Goal: Complete application form: Complete application form

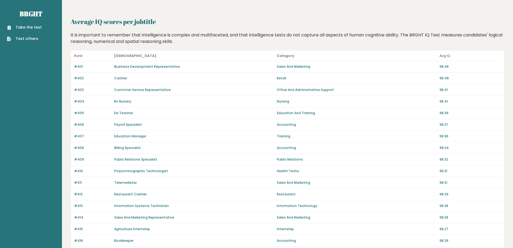
click at [30, 26] on link "Take the test" at bounding box center [24, 28] width 35 height 6
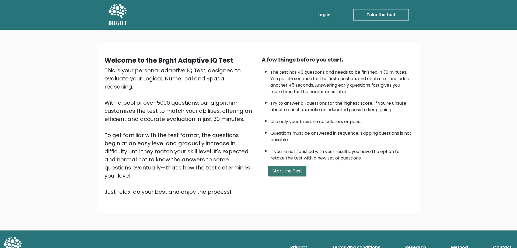
click at [280, 170] on button "Start the Test" at bounding box center [287, 170] width 38 height 11
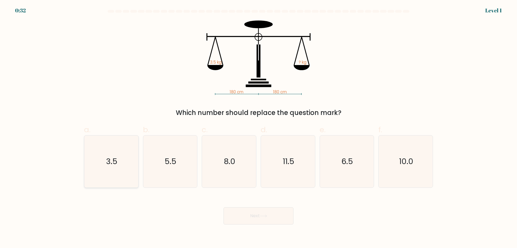
click at [113, 156] on text "3.5" at bounding box center [111, 161] width 11 height 11
click at [259, 127] on input "a. 3.5" at bounding box center [259, 126] width 0 height 4
radio input "true"
click at [274, 216] on button "Next" at bounding box center [259, 215] width 70 height 17
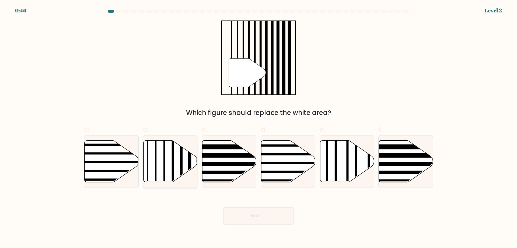
click at [180, 163] on icon at bounding box center [170, 160] width 54 height 41
click at [259, 127] on input "b." at bounding box center [259, 126] width 0 height 4
radio input "true"
click at [255, 216] on button "Next" at bounding box center [259, 215] width 70 height 17
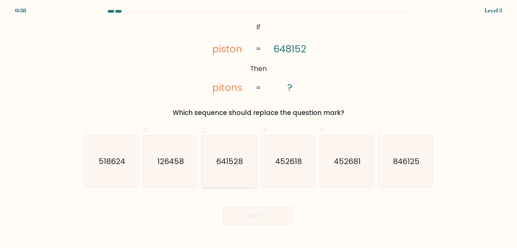
click at [233, 161] on text "641528" at bounding box center [229, 161] width 27 height 11
click at [259, 127] on input "c. 641528" at bounding box center [259, 126] width 0 height 4
radio input "true"
click at [259, 217] on button "Next" at bounding box center [259, 215] width 70 height 17
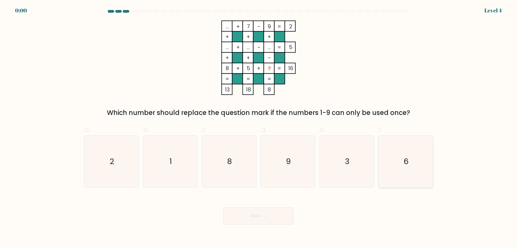
click at [398, 159] on icon "6" at bounding box center [406, 161] width 52 height 52
click at [259, 127] on input "f. 6" at bounding box center [259, 126] width 0 height 4
radio input "true"
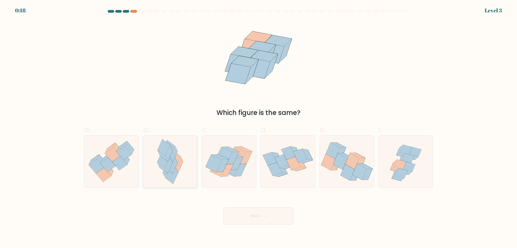
click at [175, 174] on icon at bounding box center [175, 175] width 8 height 16
click at [259, 127] on input "b." at bounding box center [259, 126] width 0 height 4
radio input "true"
click at [251, 219] on button "Next" at bounding box center [259, 215] width 70 height 17
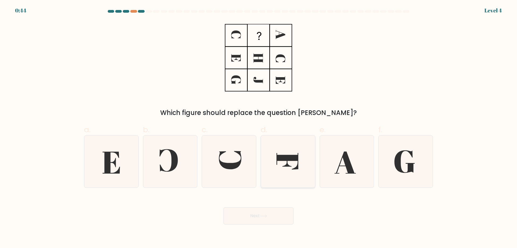
click at [294, 156] on icon at bounding box center [288, 161] width 22 height 16
click at [259, 127] on input "d." at bounding box center [259, 126] width 0 height 4
radio input "true"
click at [231, 166] on icon at bounding box center [230, 160] width 22 height 18
click at [259, 127] on input "c." at bounding box center [259, 126] width 0 height 4
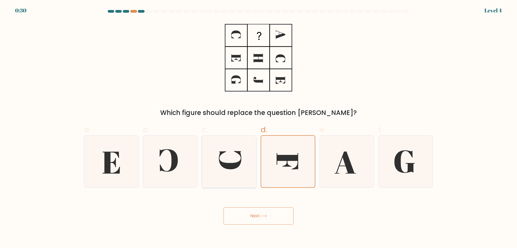
radio input "true"
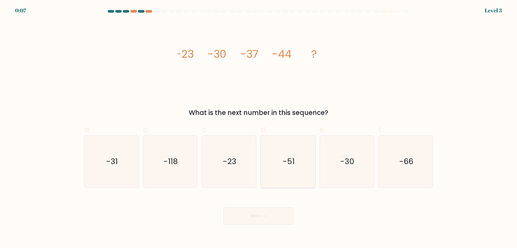
click at [284, 156] on text "-51" at bounding box center [289, 161] width 12 height 11
click at [259, 127] on input "d. -51" at bounding box center [259, 126] width 0 height 4
radio input "true"
click at [265, 214] on button "Next" at bounding box center [259, 215] width 70 height 17
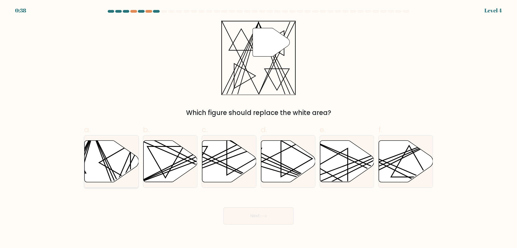
click at [89, 153] on icon at bounding box center [112, 160] width 54 height 41
click at [259, 127] on input "a." at bounding box center [259, 126] width 0 height 4
radio input "true"
click at [247, 214] on button "Next" at bounding box center [259, 215] width 70 height 17
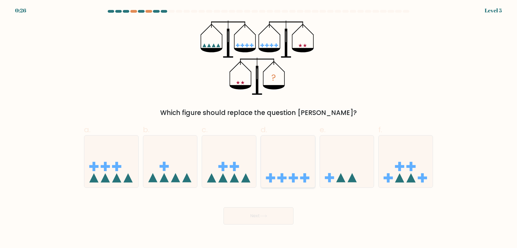
click at [292, 162] on icon at bounding box center [288, 161] width 54 height 45
click at [259, 127] on input "d." at bounding box center [259, 126] width 0 height 4
radio input "true"
click at [278, 216] on button "Next" at bounding box center [259, 215] width 70 height 17
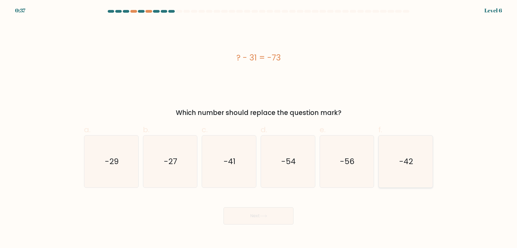
click at [405, 164] on text "-42" at bounding box center [407, 161] width 14 height 11
click at [259, 127] on input "f. -42" at bounding box center [259, 126] width 0 height 4
radio input "true"
click at [255, 218] on button "Next" at bounding box center [259, 215] width 70 height 17
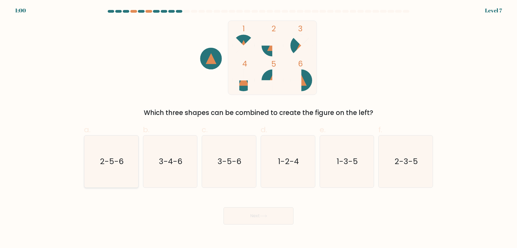
click at [121, 151] on icon "2-5-6" at bounding box center [111, 161] width 52 height 52
click at [259, 127] on input "a. 2-5-6" at bounding box center [259, 126] width 0 height 4
radio input "true"
click at [255, 222] on button "Next" at bounding box center [259, 215] width 70 height 17
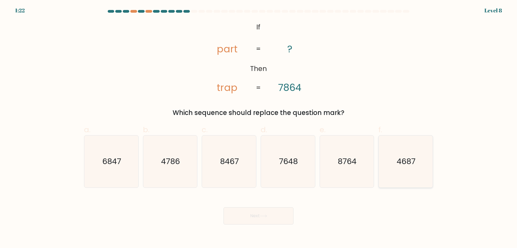
click at [411, 168] on icon "4687" at bounding box center [406, 161] width 52 height 52
click at [259, 127] on input "f. 4687" at bounding box center [259, 126] width 0 height 4
radio input "true"
click at [253, 213] on button "Next" at bounding box center [259, 215] width 70 height 17
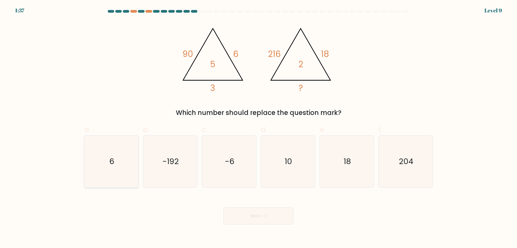
click at [132, 166] on icon "6" at bounding box center [111, 161] width 52 height 52
click at [259, 127] on input "a. 6" at bounding box center [259, 126] width 0 height 4
radio input "true"
click at [240, 217] on button "Next" at bounding box center [259, 215] width 70 height 17
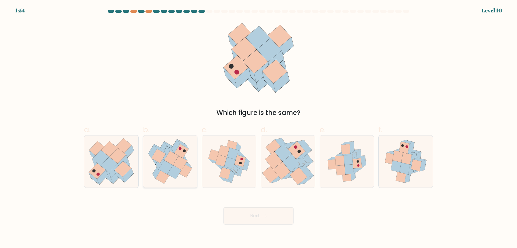
click at [172, 167] on icon at bounding box center [165, 167] width 14 height 14
click at [259, 127] on input "b." at bounding box center [259, 126] width 0 height 4
radio input "true"
click at [261, 214] on button "Next" at bounding box center [259, 215] width 70 height 17
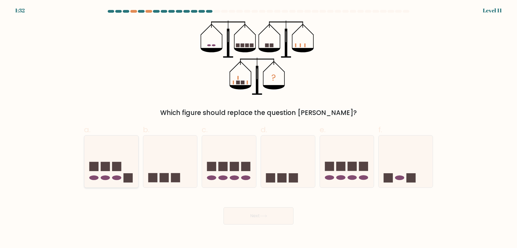
click at [119, 161] on icon at bounding box center [111, 161] width 54 height 45
click at [259, 127] on input "a." at bounding box center [259, 126] width 0 height 4
radio input "true"
click at [269, 219] on button "Next" at bounding box center [259, 215] width 70 height 17
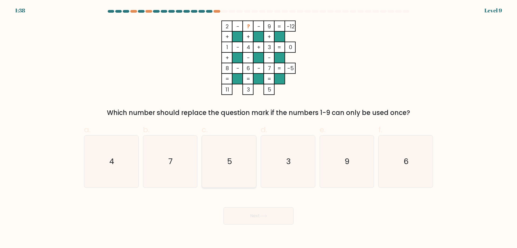
click at [234, 144] on icon "5" at bounding box center [229, 161] width 52 height 52
click at [259, 127] on input "c. 5" at bounding box center [259, 126] width 0 height 4
radio input "true"
click at [255, 215] on button "Next" at bounding box center [259, 215] width 70 height 17
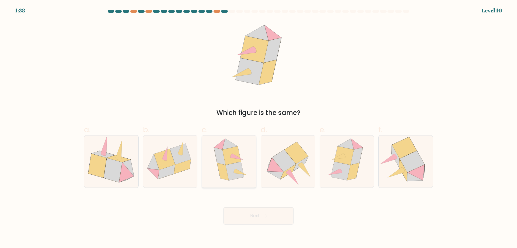
click at [234, 162] on icon at bounding box center [232, 155] width 18 height 19
click at [259, 127] on input "c." at bounding box center [259, 126] width 0 height 4
radio input "true"
click at [251, 212] on button "Next" at bounding box center [259, 215] width 70 height 17
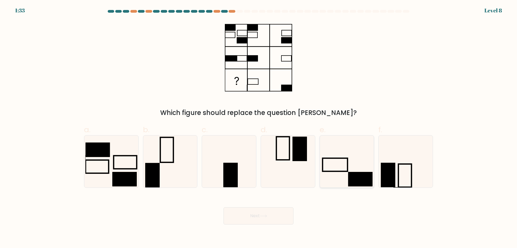
click at [348, 168] on rect at bounding box center [335, 164] width 25 height 13
click at [259, 127] on input "e." at bounding box center [259, 126] width 0 height 4
radio input "true"
click at [270, 215] on button "Next" at bounding box center [259, 215] width 70 height 17
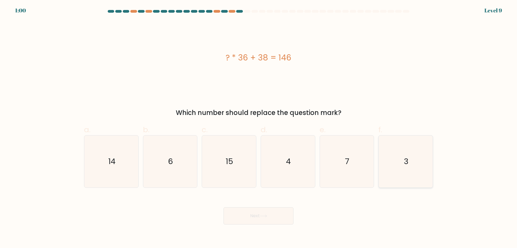
click at [403, 164] on icon "3" at bounding box center [406, 161] width 52 height 52
click at [259, 127] on input "f. 3" at bounding box center [259, 126] width 0 height 4
radio input "true"
click at [243, 217] on button "Next" at bounding box center [259, 215] width 70 height 17
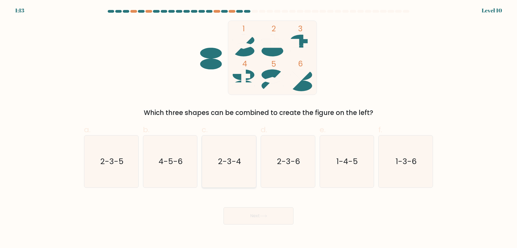
click at [243, 167] on icon "2-3-4" at bounding box center [229, 161] width 52 height 52
click at [259, 127] on input "c. 2-3-4" at bounding box center [259, 126] width 0 height 4
radio input "true"
click at [266, 218] on button "Next" at bounding box center [259, 215] width 70 height 17
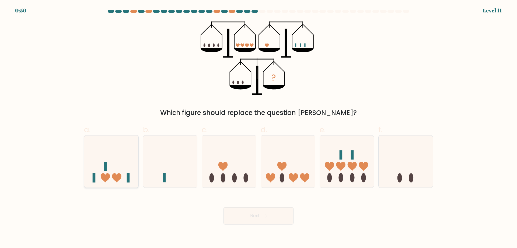
click at [106, 159] on icon at bounding box center [111, 161] width 54 height 45
click at [259, 127] on input "a." at bounding box center [259, 126] width 0 height 4
radio input "true"
click at [250, 216] on button "Next" at bounding box center [259, 215] width 70 height 17
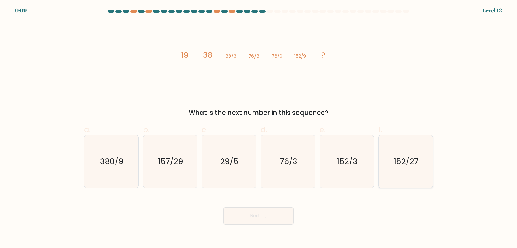
click at [398, 161] on text "152/27" at bounding box center [406, 161] width 25 height 11
click at [259, 127] on input "f. 152/27" at bounding box center [259, 126] width 0 height 4
radio input "true"
click at [258, 211] on button "Next" at bounding box center [259, 215] width 70 height 17
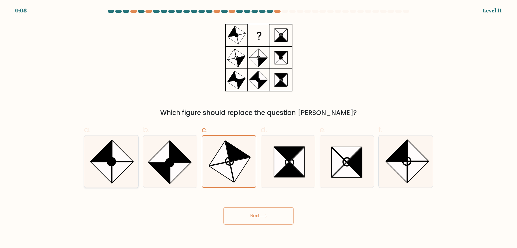
click at [116, 157] on icon at bounding box center [122, 150] width 21 height 21
click at [259, 127] on input "a." at bounding box center [259, 126] width 0 height 4
radio input "true"
click at [261, 217] on button "Next" at bounding box center [259, 215] width 70 height 17
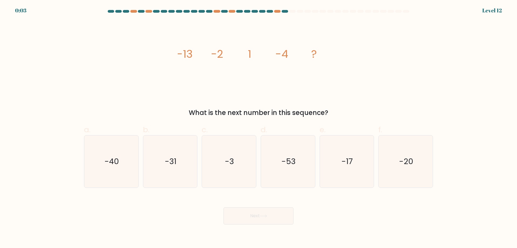
drag, startPoint x: 349, startPoint y: 152, endPoint x: 243, endPoint y: 193, distance: 113.2
click at [349, 153] on icon "-17" at bounding box center [347, 161] width 52 height 52
click at [259, 127] on input "e. -17" at bounding box center [259, 126] width 0 height 4
radio input "true"
click at [240, 223] on button "Next" at bounding box center [259, 215] width 70 height 17
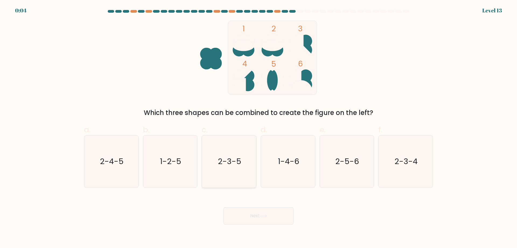
click at [241, 154] on icon "2-3-5" at bounding box center [229, 161] width 52 height 52
click at [259, 127] on input "c. 2-3-5" at bounding box center [259, 126] width 0 height 4
radio input "true"
click at [267, 219] on button "Next" at bounding box center [259, 215] width 70 height 17
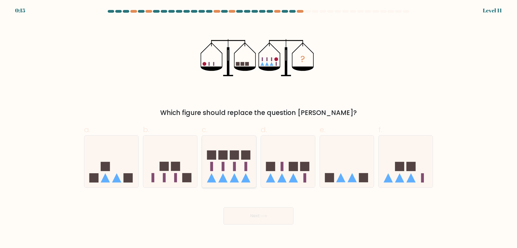
click at [238, 155] on rect at bounding box center [234, 154] width 9 height 9
click at [259, 127] on input "c." at bounding box center [259, 126] width 0 height 4
radio input "true"
click at [269, 218] on button "Next" at bounding box center [259, 215] width 70 height 17
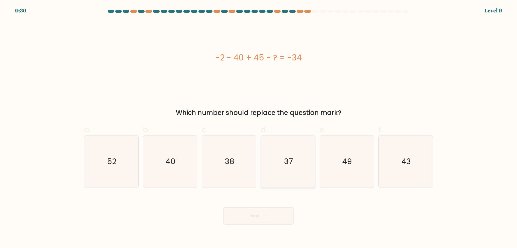
click at [286, 160] on text "37" at bounding box center [288, 161] width 9 height 11
click at [259, 127] on input "d. 37" at bounding box center [259, 126] width 0 height 4
radio input "true"
click at [265, 218] on button "Next" at bounding box center [259, 215] width 70 height 17
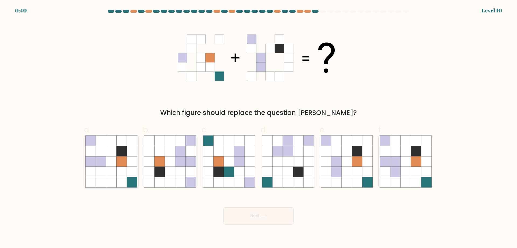
click at [122, 165] on icon at bounding box center [122, 161] width 10 height 10
click at [259, 127] on input "a." at bounding box center [259, 126] width 0 height 4
radio input "true"
click at [397, 171] on icon at bounding box center [395, 171] width 10 height 10
click at [259, 127] on input "f." at bounding box center [259, 126] width 0 height 4
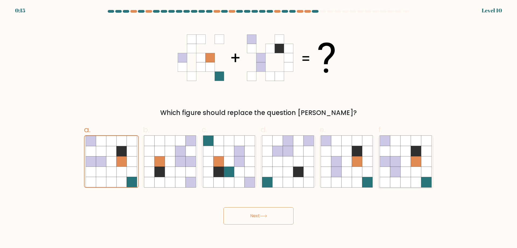
radio input "true"
click at [267, 216] on icon at bounding box center [263, 215] width 6 height 2
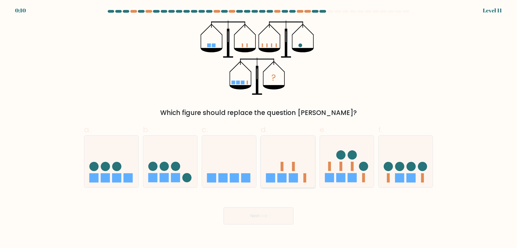
click at [276, 166] on icon at bounding box center [288, 161] width 54 height 45
click at [259, 127] on input "d." at bounding box center [259, 126] width 0 height 4
radio input "true"
click at [270, 213] on button "Next" at bounding box center [259, 215] width 70 height 17
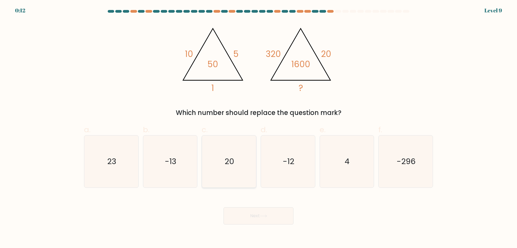
click at [226, 161] on text "20" at bounding box center [230, 161] width 10 height 11
click at [259, 127] on input "c. 20" at bounding box center [259, 126] width 0 height 4
radio input "true"
click at [267, 218] on button "Next" at bounding box center [259, 215] width 70 height 17
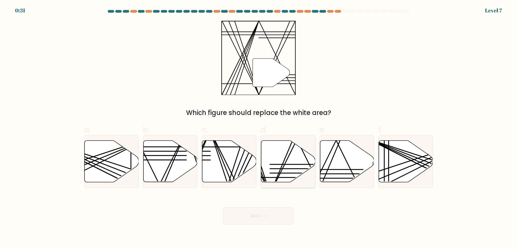
click at [284, 170] on icon at bounding box center [288, 160] width 54 height 41
click at [259, 127] on input "d." at bounding box center [259, 126] width 0 height 4
radio input "true"
click at [256, 217] on button "Next" at bounding box center [259, 215] width 70 height 17
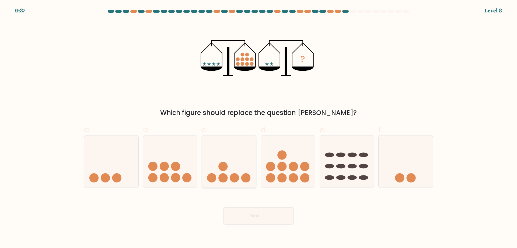
click at [237, 171] on icon at bounding box center [229, 161] width 54 height 45
click at [259, 127] on input "c." at bounding box center [259, 126] width 0 height 4
radio input "true"
click at [256, 214] on button "Next" at bounding box center [259, 215] width 70 height 17
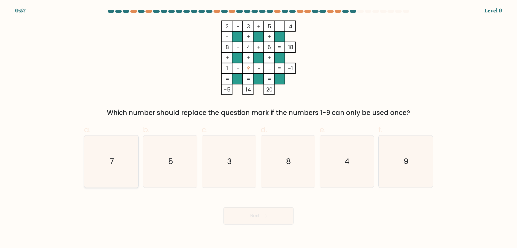
click at [116, 162] on icon "7" at bounding box center [111, 161] width 52 height 52
click at [259, 127] on input "a. 7" at bounding box center [259, 126] width 0 height 4
radio input "true"
click at [253, 216] on button "Next" at bounding box center [259, 215] width 70 height 17
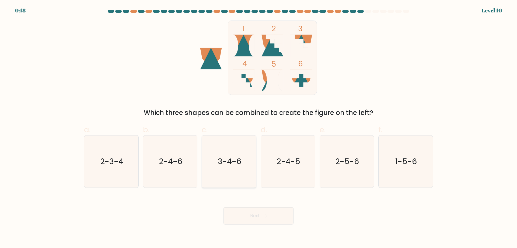
click at [249, 157] on icon "3-4-6" at bounding box center [229, 161] width 52 height 52
click at [259, 127] on input "c. 3-4-6" at bounding box center [259, 126] width 0 height 4
radio input "true"
drag, startPoint x: 285, startPoint y: 159, endPoint x: 277, endPoint y: 203, distance: 44.2
click at [285, 161] on text "2-4-5" at bounding box center [289, 161] width 24 height 11
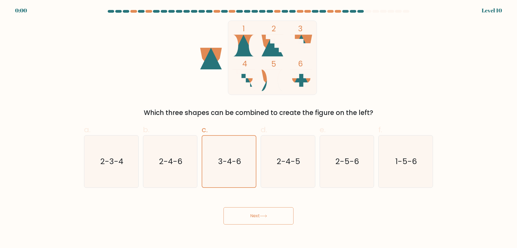
click at [259, 127] on input "d. 2-4-5" at bounding box center [259, 126] width 0 height 4
radio input "true"
click at [272, 217] on button "Next" at bounding box center [259, 215] width 70 height 17
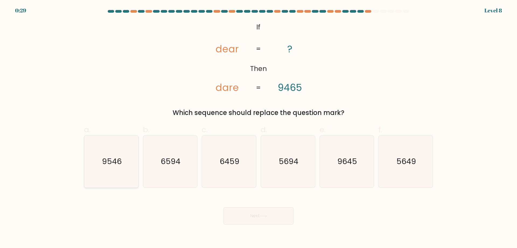
click at [115, 156] on text "9546" at bounding box center [112, 161] width 20 height 11
click at [259, 127] on input "a. 9546" at bounding box center [259, 126] width 0 height 4
radio input "true"
click at [247, 214] on button "Next" at bounding box center [259, 215] width 70 height 17
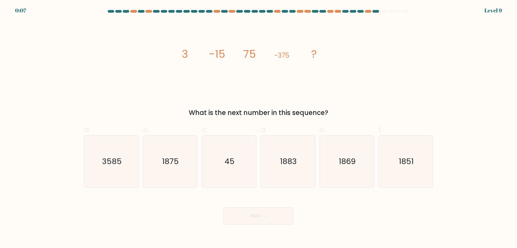
click at [355, 224] on div "Next" at bounding box center [259, 209] width 356 height 30
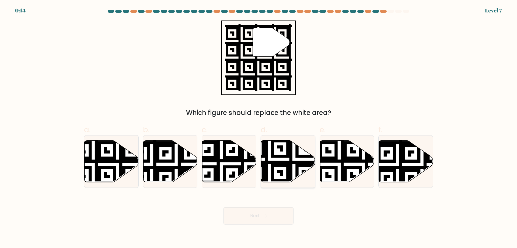
click at [283, 160] on icon at bounding box center [288, 160] width 54 height 41
click at [259, 127] on input "d." at bounding box center [259, 126] width 0 height 4
radio input "true"
click at [262, 216] on icon at bounding box center [263, 215] width 6 height 2
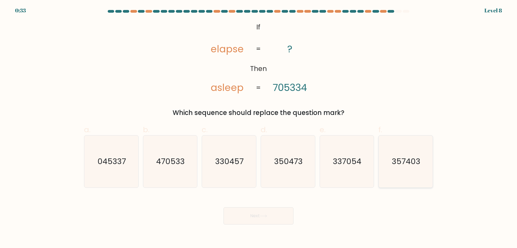
click at [393, 154] on icon "357403" at bounding box center [406, 161] width 52 height 52
click at [259, 127] on input "f. 357403" at bounding box center [259, 126] width 0 height 4
radio input "true"
click at [258, 215] on button "Next" at bounding box center [259, 215] width 70 height 17
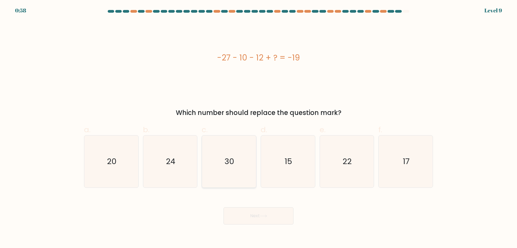
click at [222, 148] on icon "30" at bounding box center [229, 161] width 52 height 52
click at [259, 127] on input "c. 30" at bounding box center [259, 126] width 0 height 4
radio input "true"
click at [264, 217] on button "Next" at bounding box center [259, 215] width 70 height 17
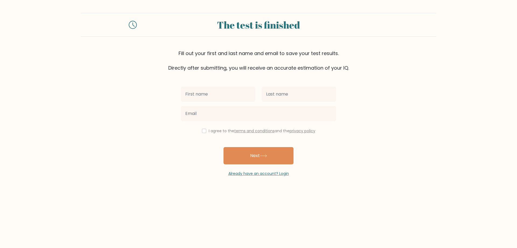
click at [202, 91] on input "text" at bounding box center [218, 93] width 74 height 15
type input "[PERSON_NAME]"
type input "Mans"
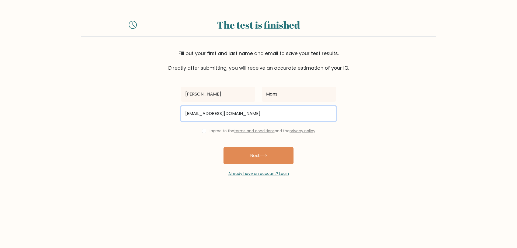
type input "[EMAIL_ADDRESS][DOMAIN_NAME]"
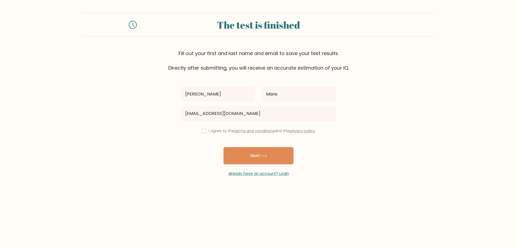
click at [207, 129] on div "I agree to the terms and conditions and the privacy policy" at bounding box center [259, 130] width 162 height 6
click at [202, 132] on input "checkbox" at bounding box center [204, 131] width 4 height 4
checkbox input "true"
click at [246, 152] on button "Next" at bounding box center [259, 155] width 70 height 17
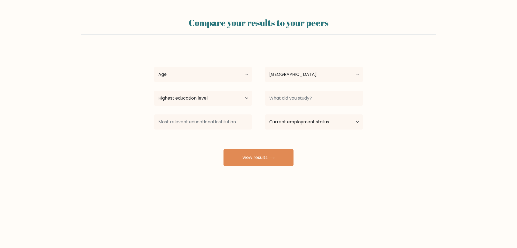
select select "PL"
click at [235, 98] on select "Highest education level No schooling Primary Lower Secondary Upper Secondary Oc…" at bounding box center [203, 98] width 98 height 15
click at [236, 98] on select "Highest education level No schooling Primary Lower Secondary Upper Secondary Oc…" at bounding box center [203, 98] width 98 height 15
click at [240, 77] on select "Age Under [DEMOGRAPHIC_DATA] [DEMOGRAPHIC_DATA] [DEMOGRAPHIC_DATA] [DEMOGRAPHIC…" at bounding box center [203, 74] width 98 height 15
select select "35_44"
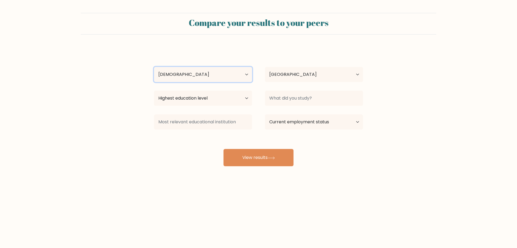
click at [154, 67] on select "Age Under [DEMOGRAPHIC_DATA] [DEMOGRAPHIC_DATA] [DEMOGRAPHIC_DATA] [DEMOGRAPHIC…" at bounding box center [203, 74] width 98 height 15
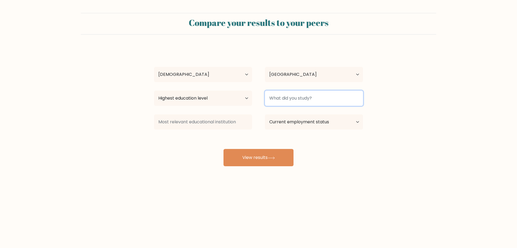
click at [314, 95] on input at bounding box center [314, 98] width 98 height 15
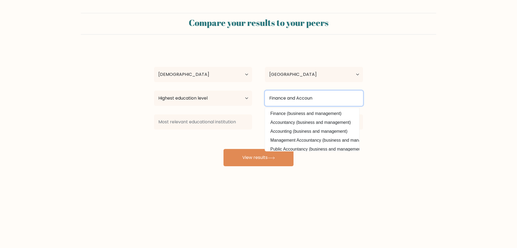
drag, startPoint x: 323, startPoint y: 97, endPoint x: 254, endPoint y: 91, distance: 69.2
click at [255, 92] on div "Highest education level No schooling Primary Lower Secondary Upper Secondary Oc…" at bounding box center [259, 97] width 222 height 19
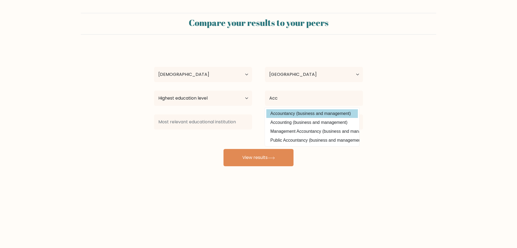
click at [304, 114] on option "Accountancy (business and management)" at bounding box center [312, 113] width 92 height 9
type input "Accountancy"
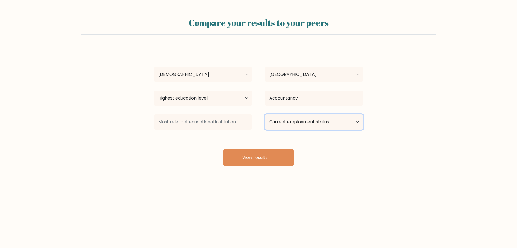
click at [331, 122] on select "Current employment status Employed Student Retired Other / prefer not to answer" at bounding box center [314, 121] width 98 height 15
select select "other"
click at [265, 114] on select "Current employment status Employed Student Retired Other / prefer not to answer" at bounding box center [314, 121] width 98 height 15
click at [269, 157] on button "View results" at bounding box center [259, 157] width 70 height 17
click at [237, 125] on input at bounding box center [203, 121] width 98 height 15
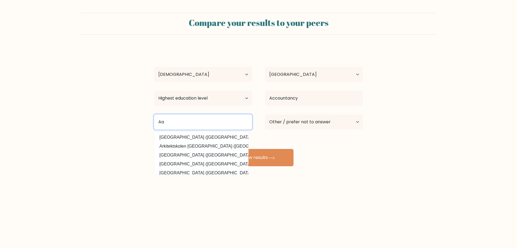
type input "A"
type input "Akademia Im. Jakuba z Paradyża W Gorzowie Wielkopolskim"
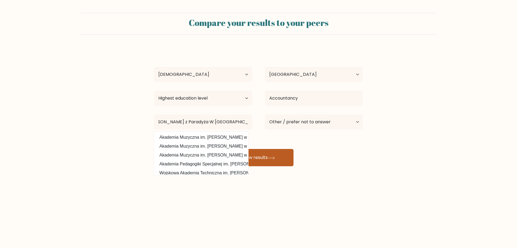
click at [272, 153] on button "View results" at bounding box center [259, 157] width 70 height 17
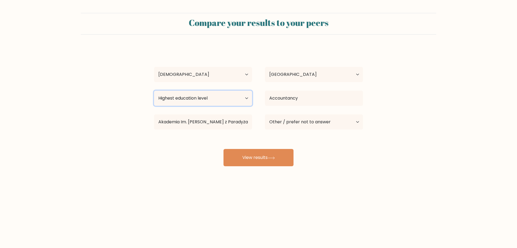
click at [243, 96] on select "Highest education level No schooling Primary Lower Secondary Upper Secondary Oc…" at bounding box center [203, 98] width 98 height 15
select select "masters_degree"
click at [154, 91] on select "Highest education level No schooling Primary Lower Secondary Upper Secondary Oc…" at bounding box center [203, 98] width 98 height 15
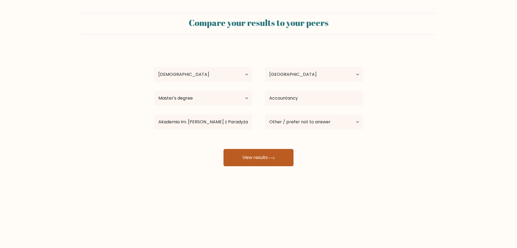
click at [268, 155] on button "View results" at bounding box center [259, 157] width 70 height 17
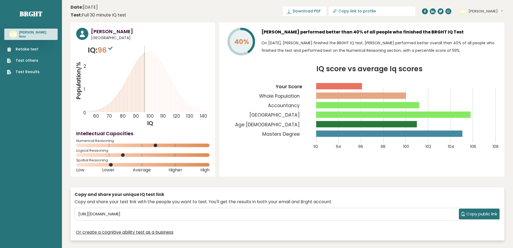
click at [25, 45] on div "Retake test Test others Test Results" at bounding box center [30, 57] width 53 height 35
click at [25, 50] on link "Retake test" at bounding box center [23, 49] width 33 height 6
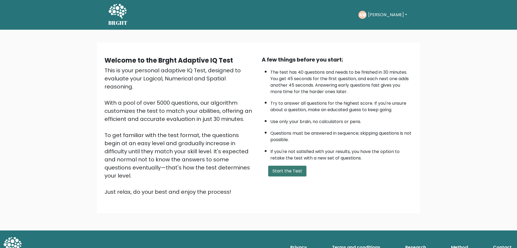
click at [286, 171] on button "Start the Test" at bounding box center [287, 170] width 38 height 11
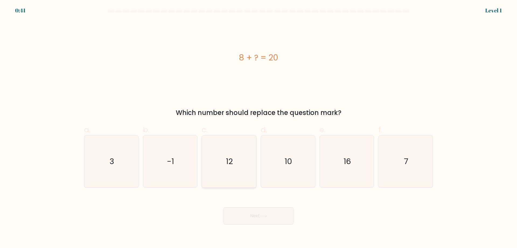
click at [238, 162] on icon "12" at bounding box center [229, 161] width 52 height 52
click at [259, 127] on input "c. 12" at bounding box center [259, 126] width 0 height 4
radio input "true"
click at [261, 210] on button "Next" at bounding box center [259, 215] width 70 height 17
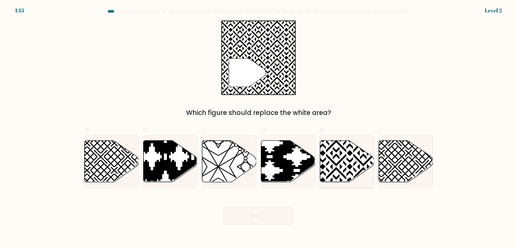
click at [320, 153] on icon at bounding box center [347, 161] width 54 height 42
click at [259, 127] on input "e." at bounding box center [259, 126] width 0 height 4
radio input "true"
drag, startPoint x: 271, startPoint y: 206, endPoint x: 272, endPoint y: 209, distance: 3.0
click at [271, 207] on div "Next" at bounding box center [259, 209] width 356 height 30
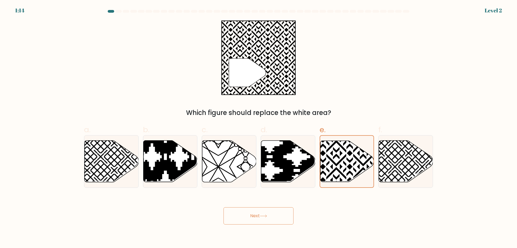
click at [272, 215] on button "Next" at bounding box center [259, 215] width 70 height 17
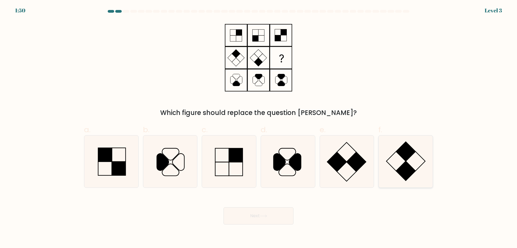
click at [396, 155] on icon at bounding box center [406, 161] width 52 height 52
click at [259, 127] on input "f." at bounding box center [259, 126] width 0 height 4
radio input "true"
click at [250, 214] on button "Next" at bounding box center [259, 215] width 70 height 17
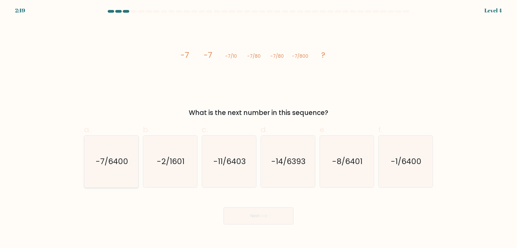
click at [119, 164] on text "-7/6400" at bounding box center [112, 161] width 33 height 11
click at [259, 127] on input "a. -7/6400" at bounding box center [259, 126] width 0 height 4
radio input "true"
click at [256, 216] on button "Next" at bounding box center [259, 215] width 70 height 17
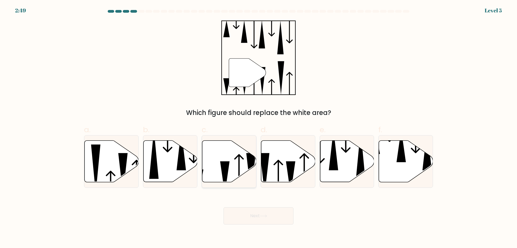
click at [238, 156] on icon at bounding box center [239, 174] width 10 height 40
click at [259, 127] on input "c." at bounding box center [259, 126] width 0 height 4
radio input "true"
click at [265, 216] on icon at bounding box center [263, 215] width 7 height 3
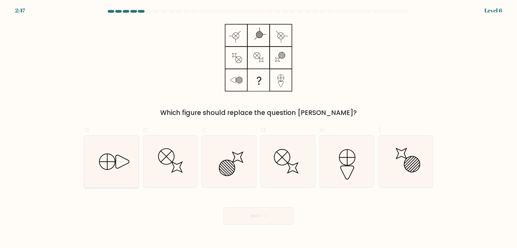
click at [114, 161] on icon at bounding box center [111, 161] width 52 height 52
click at [259, 127] on input "a." at bounding box center [259, 126] width 0 height 4
radio input "true"
click at [262, 222] on button "Next" at bounding box center [259, 215] width 70 height 17
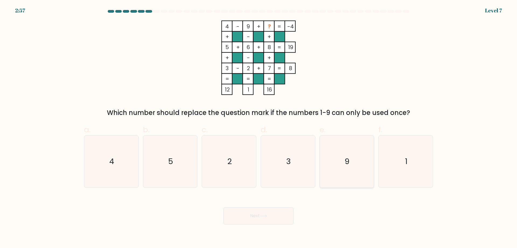
click at [351, 160] on icon "9" at bounding box center [347, 161] width 52 height 52
click at [259, 127] on input "e. 9" at bounding box center [259, 126] width 0 height 4
radio input "true"
click at [270, 219] on button "Next" at bounding box center [259, 215] width 70 height 17
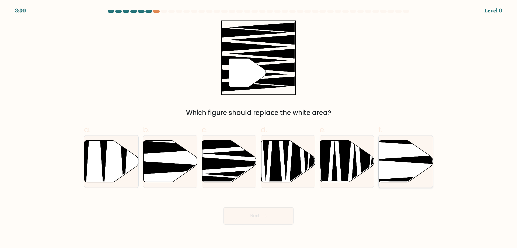
click at [402, 161] on icon at bounding box center [422, 159] width 107 height 14
click at [259, 127] on input "f." at bounding box center [259, 126] width 0 height 4
radio input "true"
click at [267, 215] on icon at bounding box center [263, 215] width 7 height 3
